Goal: Task Accomplishment & Management: Manage account settings

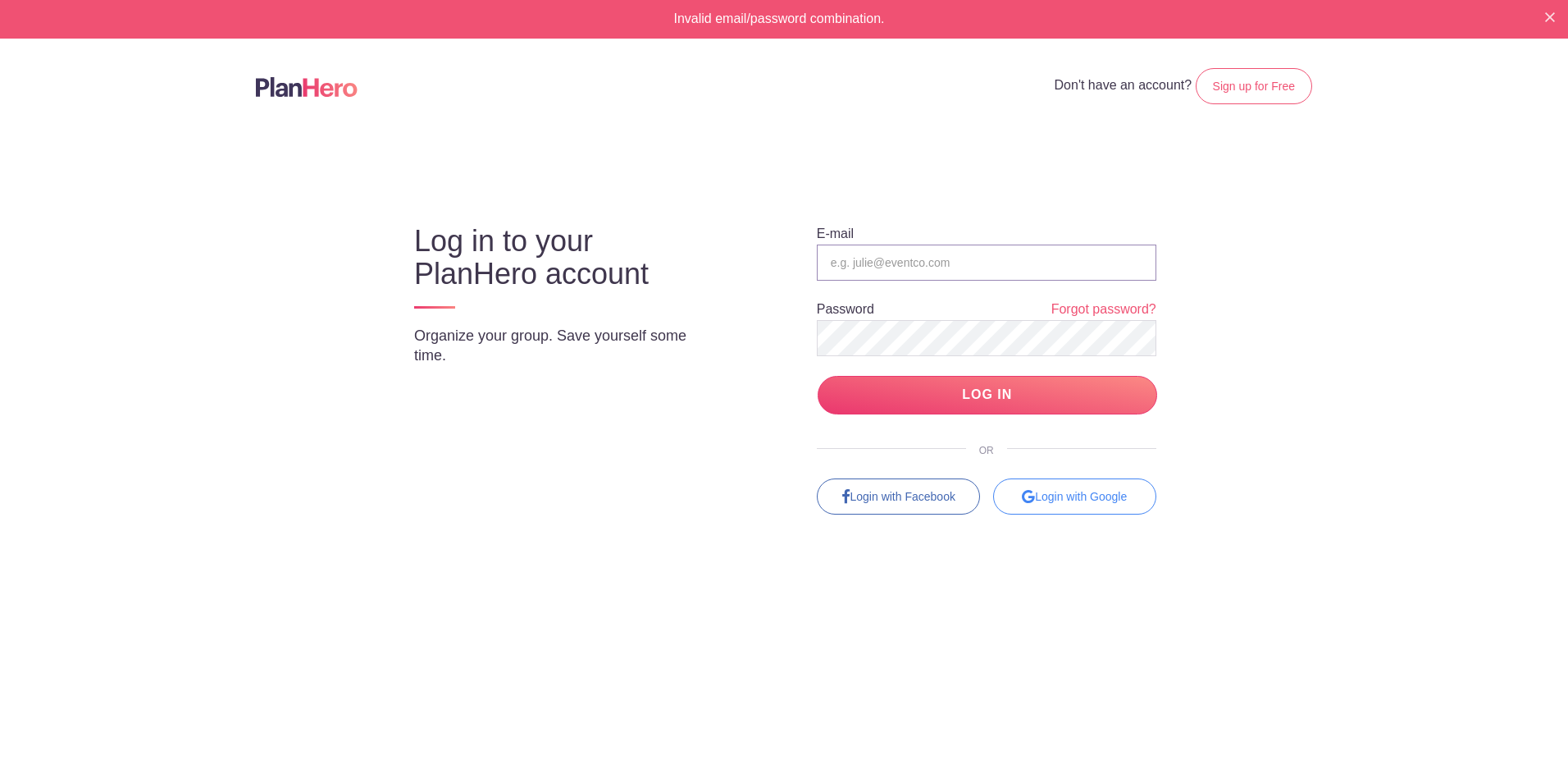
type input "[EMAIL_ADDRESS][PERSON_NAME][DOMAIN_NAME]"
click at [1012, 398] on input "LOG IN" at bounding box center [987, 394] width 339 height 39
type input "[EMAIL_ADDRESS][PERSON_NAME][DOMAIN_NAME]"
click at [932, 391] on input "LOG IN" at bounding box center [987, 394] width 339 height 39
type input "[EMAIL_ADDRESS][PERSON_NAME][DOMAIN_NAME]"
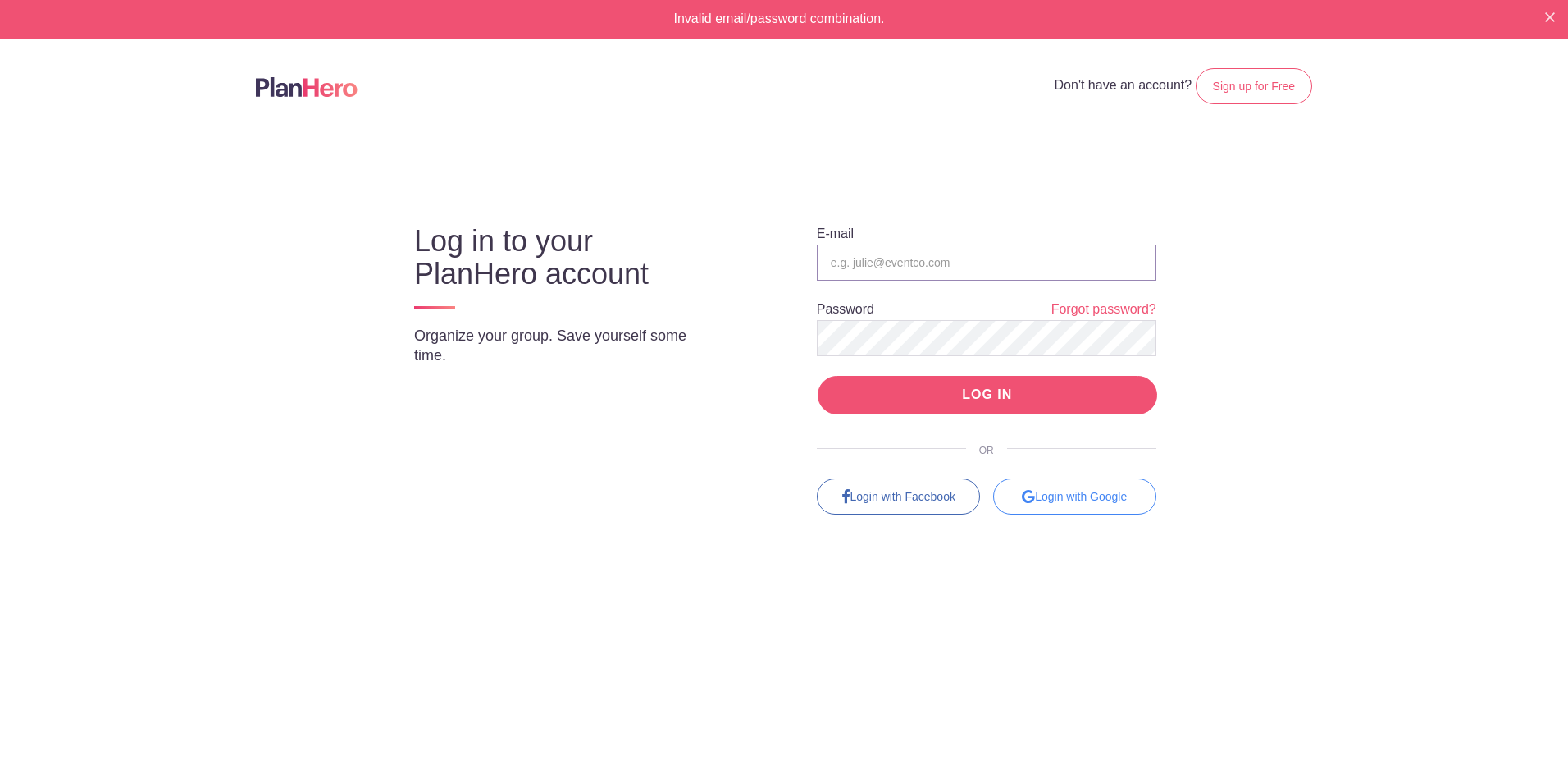
type input "[EMAIL_ADDRESS][PERSON_NAME][DOMAIN_NAME]"
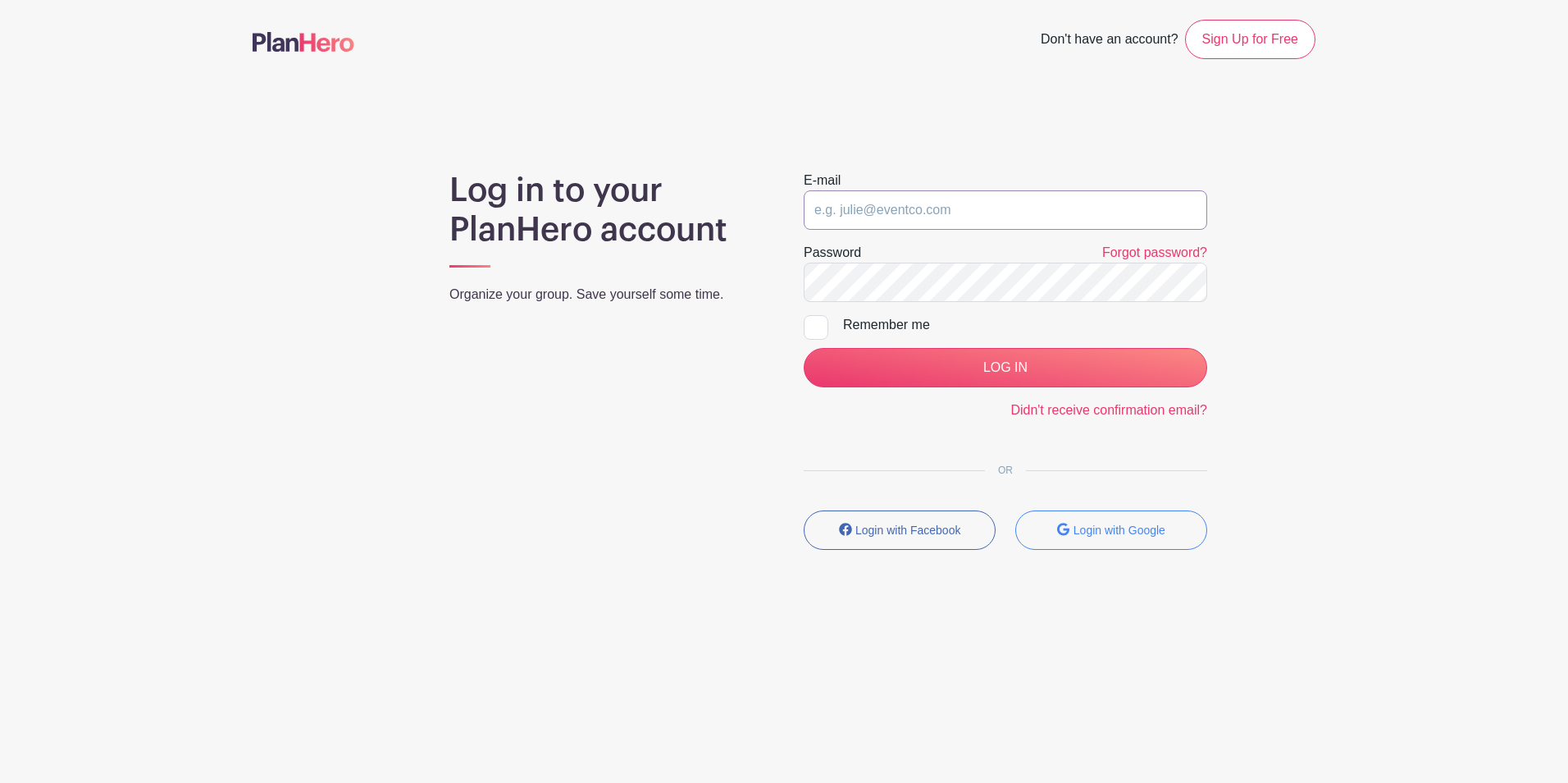
type input "jdomico@hansen-rice.com"
click at [961, 223] on input "jdomico@hansen-rice.com" at bounding box center [1005, 210] width 403 height 39
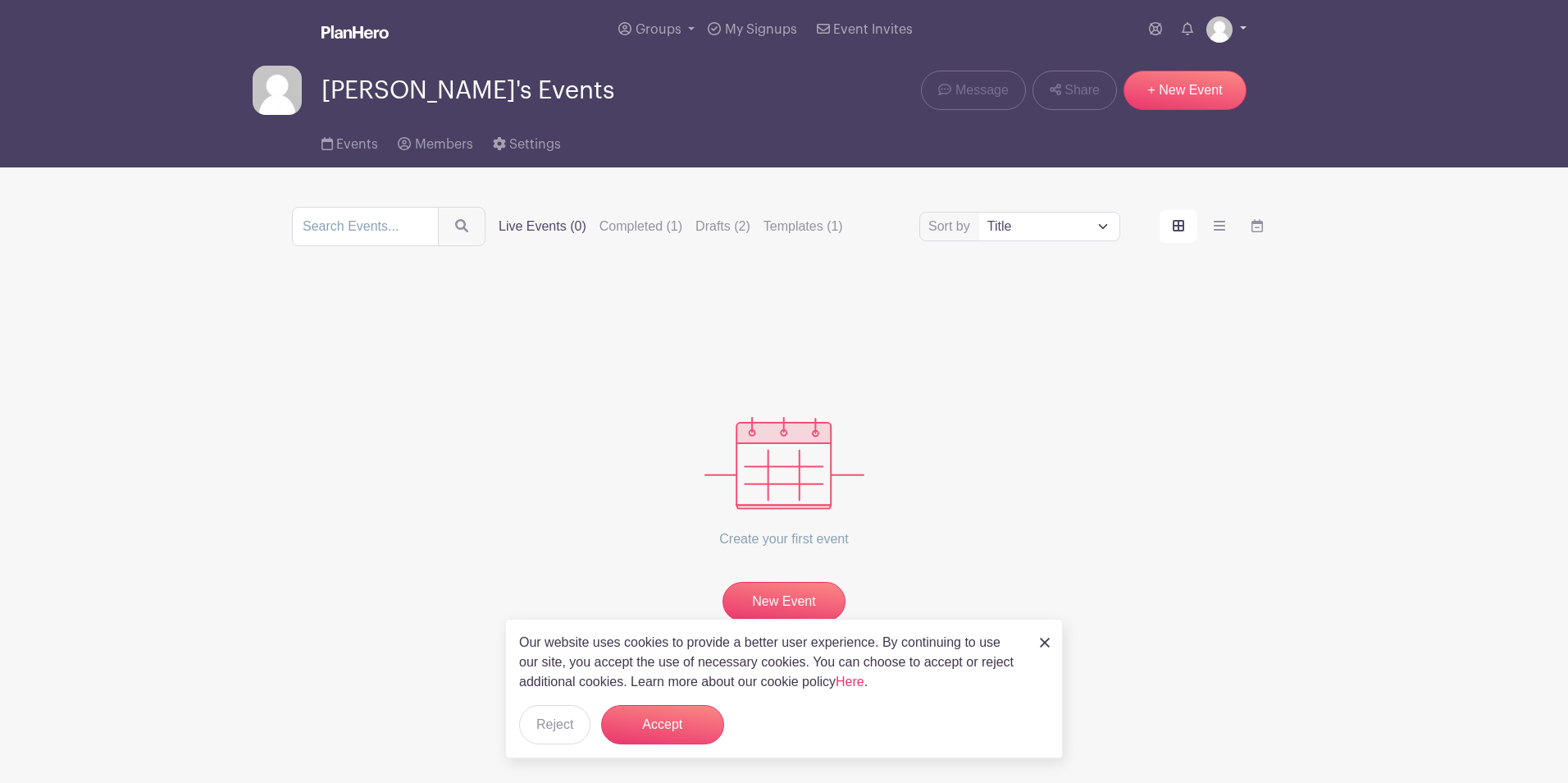
click at [1240, 28] on link at bounding box center [1226, 30] width 40 height 26
click at [1179, 68] on link "My account" at bounding box center [1181, 68] width 130 height 26
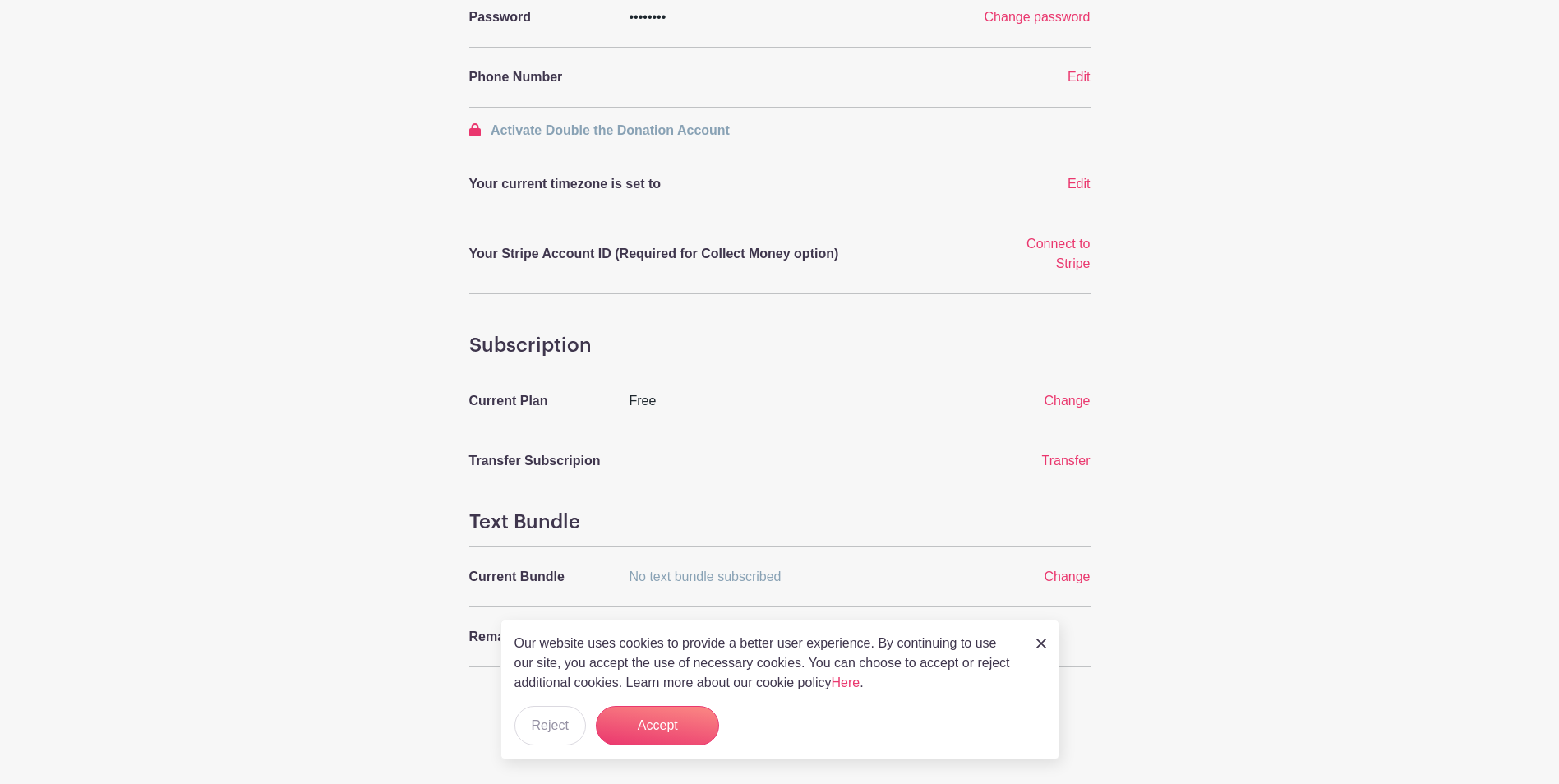
scroll to position [406, 0]
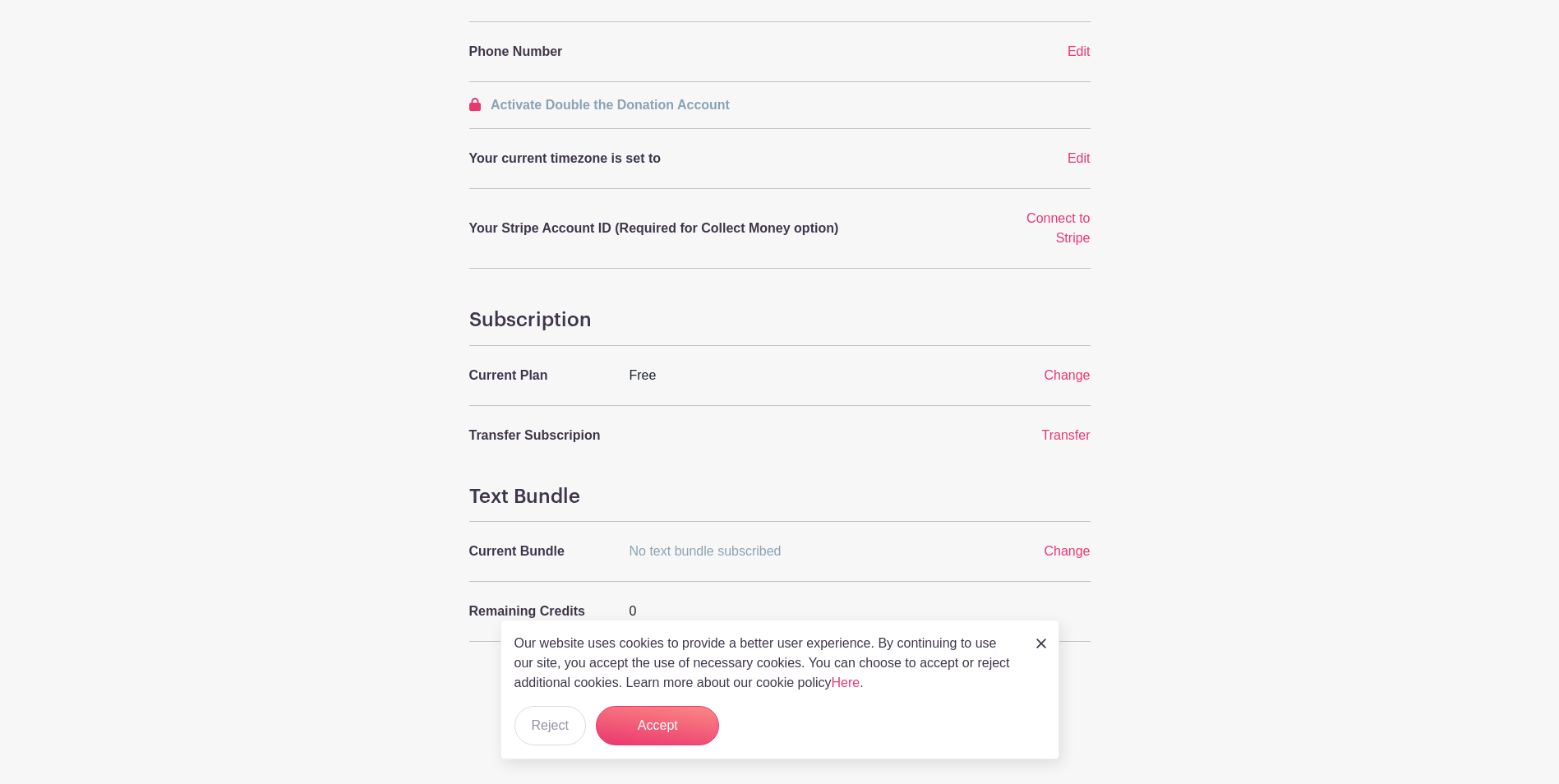
click at [1035, 647] on div "Our website uses cookies to provide a better user experience. By continuing to …" at bounding box center [780, 689] width 559 height 140
click at [1037, 642] on img at bounding box center [1041, 643] width 10 height 10
